Goal: Task Accomplishment & Management: Manage account settings

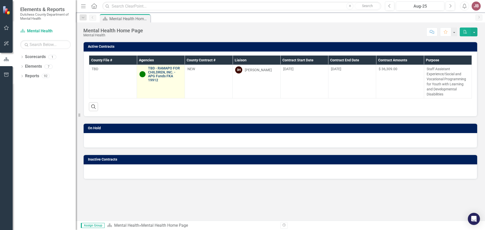
click at [166, 77] on link "TBD - RAMAPO FOR CHILDREN, INC. - APG Funds FKA 19912" at bounding box center [165, 74] width 34 height 16
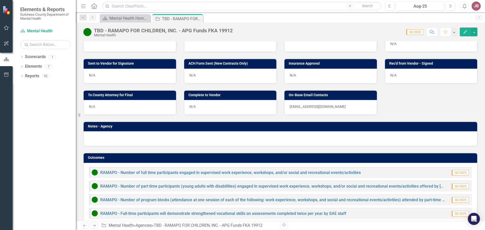
scroll to position [299, 0]
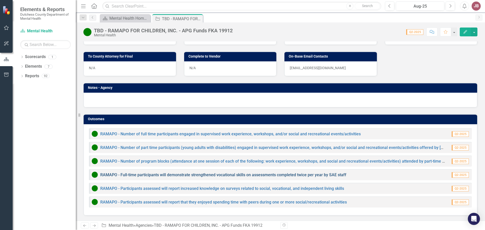
click at [247, 177] on link "RAMAPO - Full-time participants will demonstrate strengthened vocational skills…" at bounding box center [223, 174] width 246 height 5
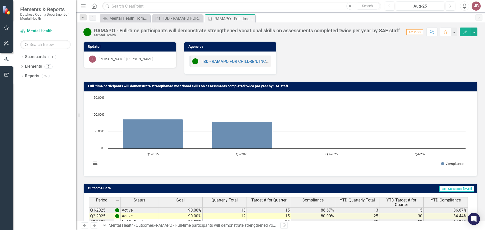
scroll to position [40, 0]
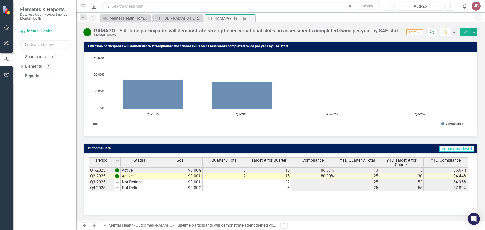
click at [305, 47] on h3 "Full-time participants will demonstrate strengthened vocational skills on asses…" at bounding box center [281, 46] width 386 height 4
click at [251, 19] on icon "Close" at bounding box center [250, 19] width 5 height 4
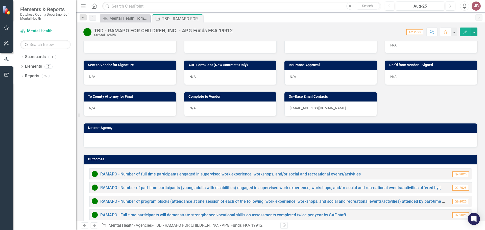
scroll to position [299, 0]
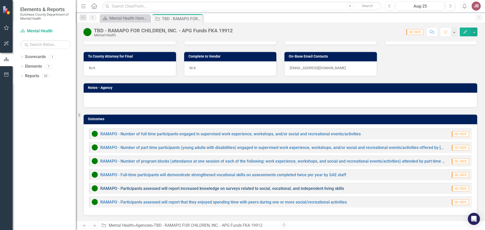
click at [119, 191] on link "RAMAPO - Participants assessed will report increased knowledge on surveys relat…" at bounding box center [222, 188] width 244 height 5
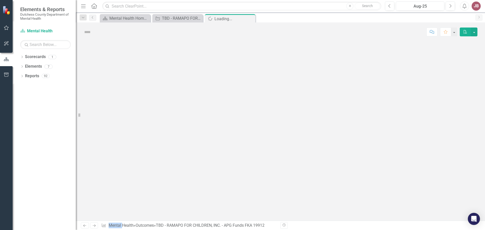
click at [119, 190] on div at bounding box center [280, 130] width 409 height 179
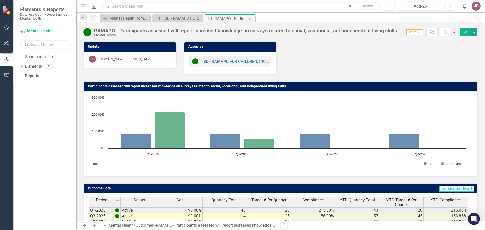
scroll to position [40, 0]
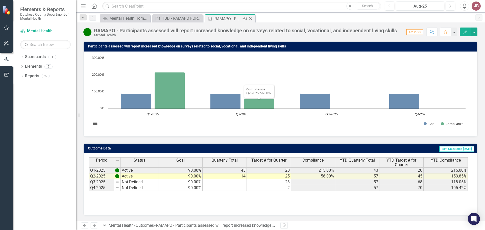
click at [251, 19] on icon "Close" at bounding box center [250, 19] width 5 height 4
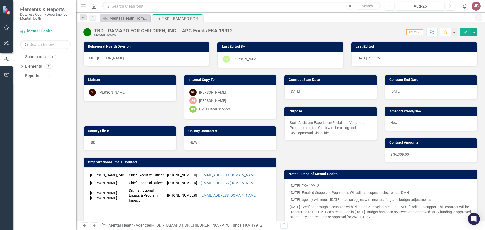
scroll to position [299, 0]
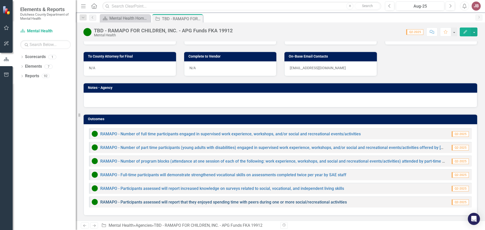
click at [134, 202] on link "RAMAPO - Participants assessed will report that they enjoyed spending time with…" at bounding box center [223, 202] width 246 height 5
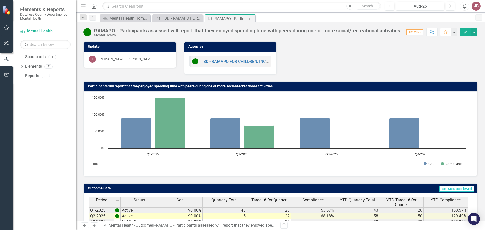
scroll to position [40, 0]
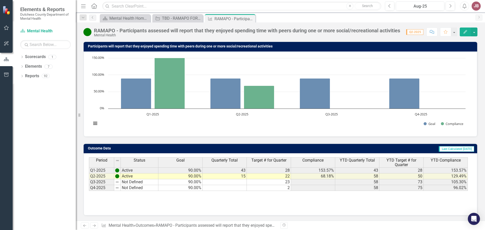
click at [201, 210] on div "Period Status Goal Quarterly Total Target # for Quarter Compliance YTD Quarterl…" at bounding box center [280, 184] width 393 height 62
click at [412, 186] on td "75" at bounding box center [401, 188] width 44 height 6
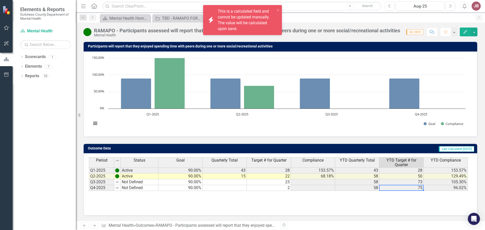
click at [415, 194] on div "Period Status Goal Quarterly Total Target # for Quarter Compliance YTD Quarterl…" at bounding box center [280, 182] width 383 height 50
click at [359, 205] on div "Period Status Goal Quarterly Total Target # for Quarter Compliance YTD Quarterl…" at bounding box center [280, 182] width 383 height 50
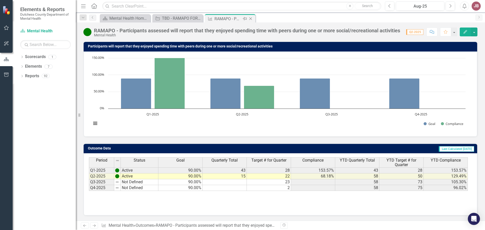
click at [250, 18] on icon at bounding box center [250, 18] width 3 height 3
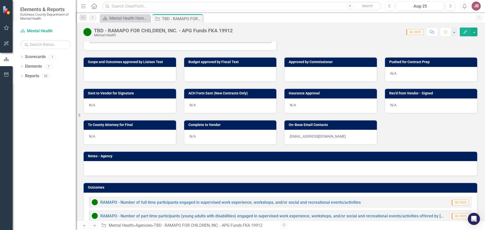
scroll to position [299, 0]
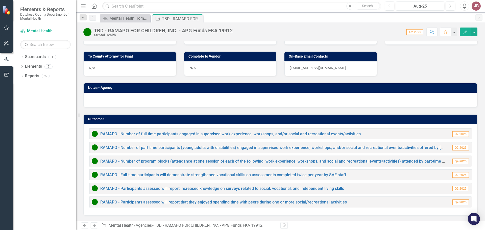
click at [223, 186] on div "RAMAPO - Participants assessed will report increased knowledge on surveys relat…" at bounding box center [218, 188] width 252 height 6
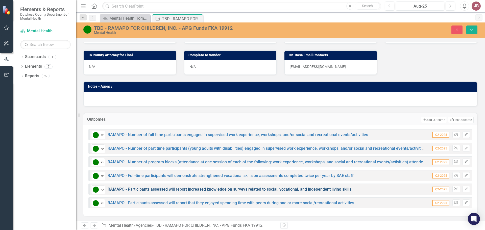
click at [144, 191] on link "RAMAPO - Participants assessed will report increased knowledge on surveys relat…" at bounding box center [230, 189] width 244 height 5
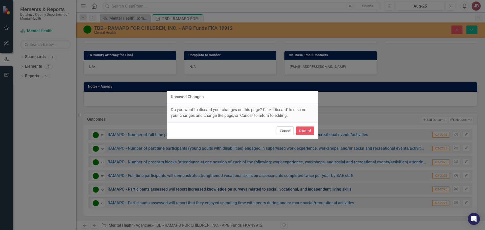
click at [144, 191] on div "Unsaved Changes Do you want to discard your changes on this page? Click 'Discar…" at bounding box center [242, 115] width 485 height 230
click at [286, 129] on button "Cancel" at bounding box center [284, 130] width 17 height 9
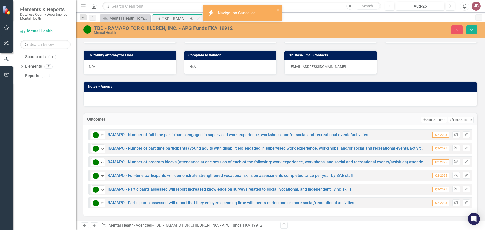
click at [167, 15] on div "Agency TBD - RAMAPO FOR CHILDREN, INC. - APG Funds FKA 19912 Pin Close" at bounding box center [177, 18] width 50 height 8
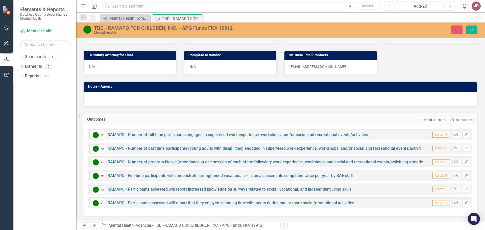
scroll to position [300, 0]
click at [152, 190] on link "RAMAPO - Participants assessed will report increased knowledge on surveys relat…" at bounding box center [230, 189] width 244 height 5
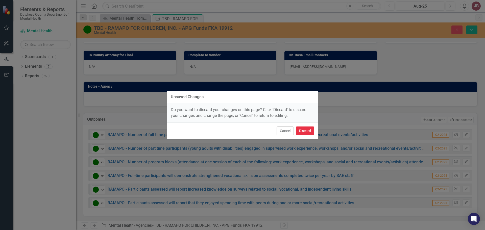
click at [302, 129] on button "Discard" at bounding box center [305, 130] width 18 height 9
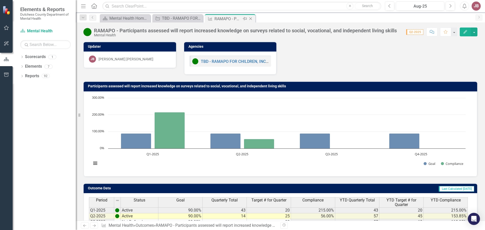
click at [249, 19] on icon "Close" at bounding box center [250, 19] width 5 height 4
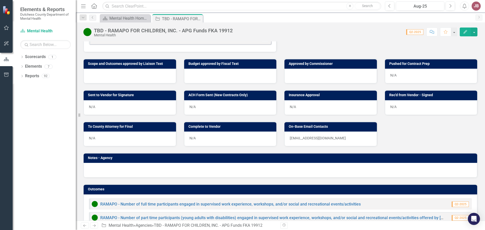
scroll to position [299, 0]
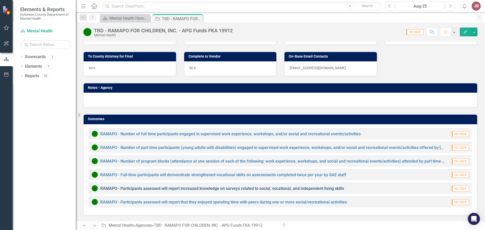
click at [187, 187] on link "RAMAPO - Participants assessed will report increased knowledge on surveys relat…" at bounding box center [222, 188] width 244 height 5
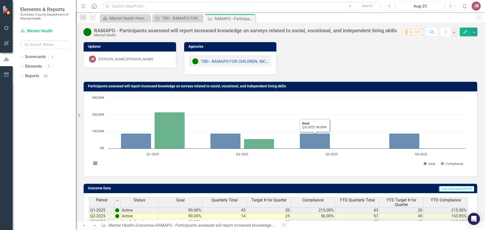
scroll to position [40, 0]
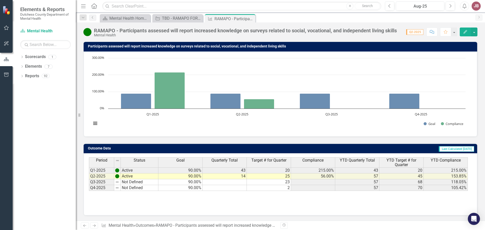
click at [474, 7] on div "JB" at bounding box center [475, 6] width 9 height 9
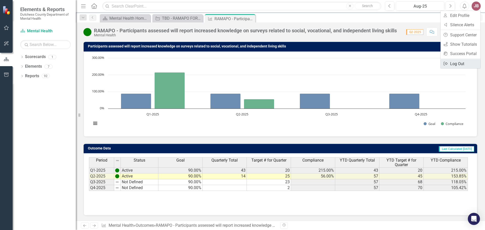
click at [449, 62] on link "Logout Log Out" at bounding box center [460, 63] width 40 height 9
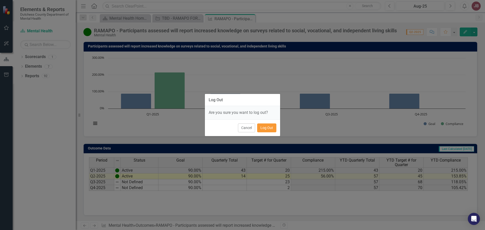
click at [266, 127] on button "Log Out" at bounding box center [266, 127] width 19 height 9
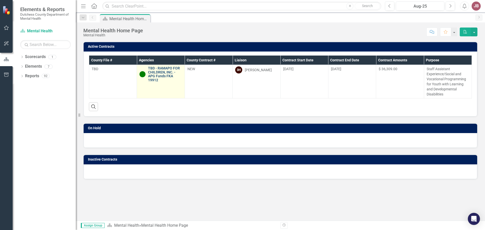
click at [157, 74] on link "TBD - RAMAPO FOR CHILDREN, INC. - APG Funds FKA 19912" at bounding box center [165, 74] width 34 height 16
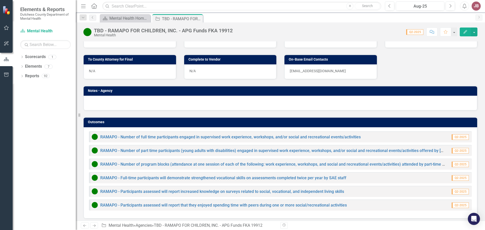
scroll to position [299, 0]
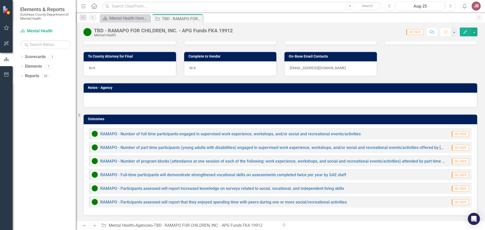
click at [476, 9] on div "JB" at bounding box center [475, 6] width 9 height 9
click at [466, 64] on link "Logout Log Out" at bounding box center [460, 63] width 40 height 9
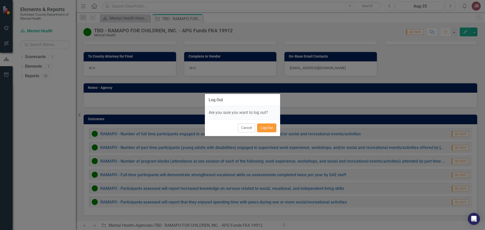
click at [264, 126] on button "Log Out" at bounding box center [266, 127] width 19 height 9
